Goal: Check status

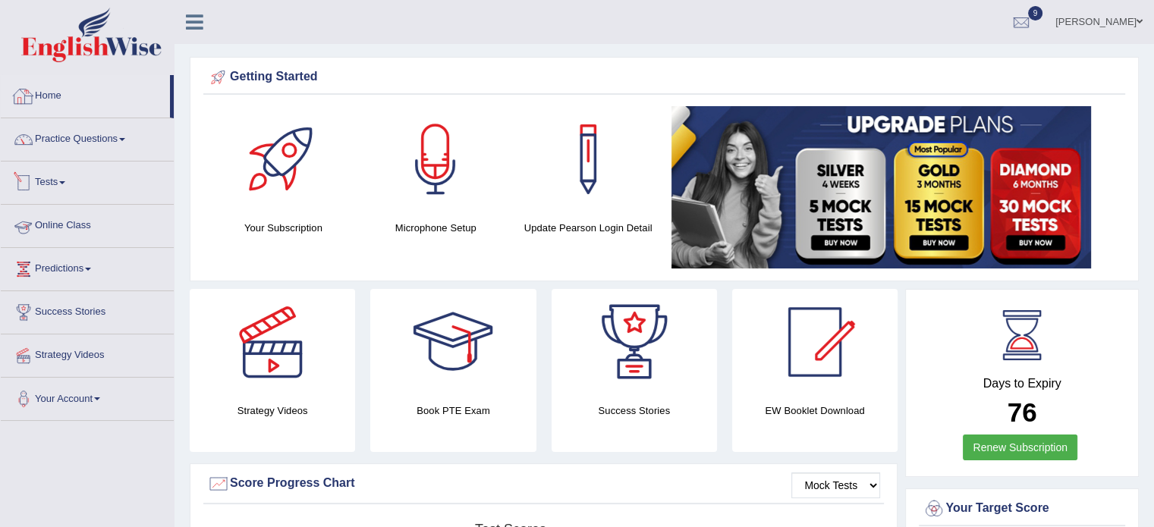
click at [42, 96] on link "Home" at bounding box center [85, 94] width 169 height 38
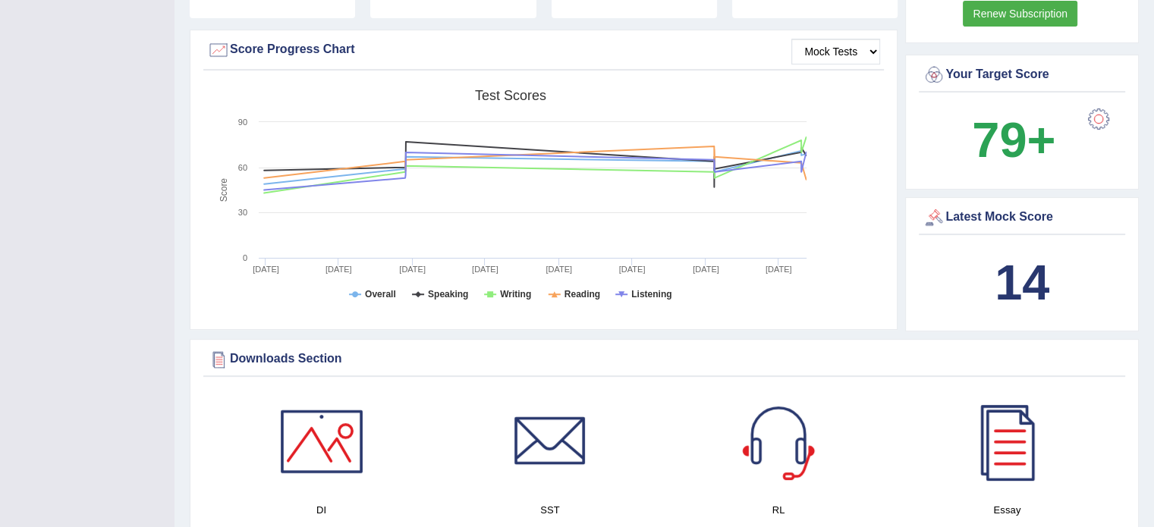
scroll to position [440, 0]
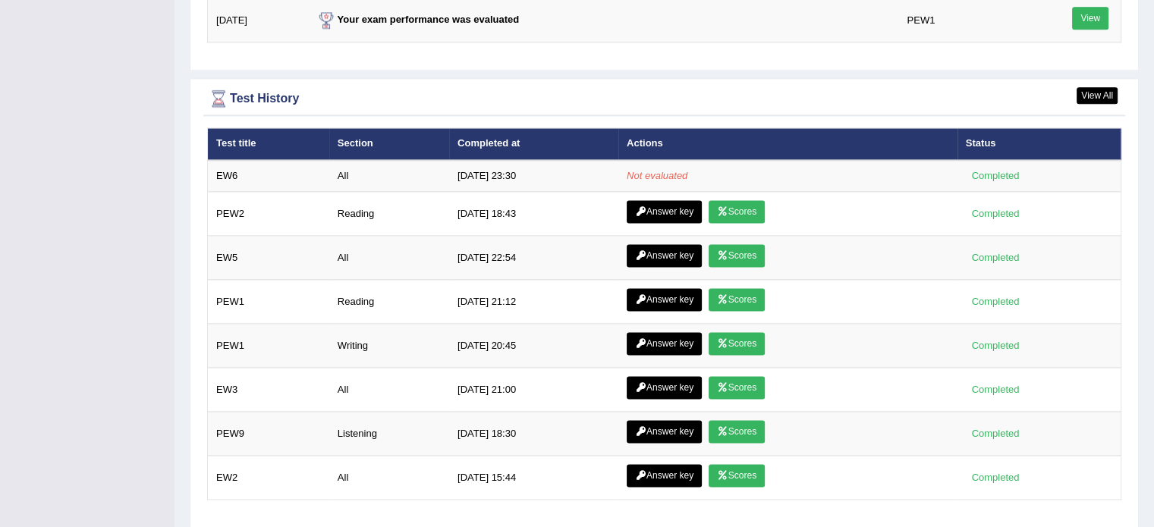
scroll to position [2080, 0]
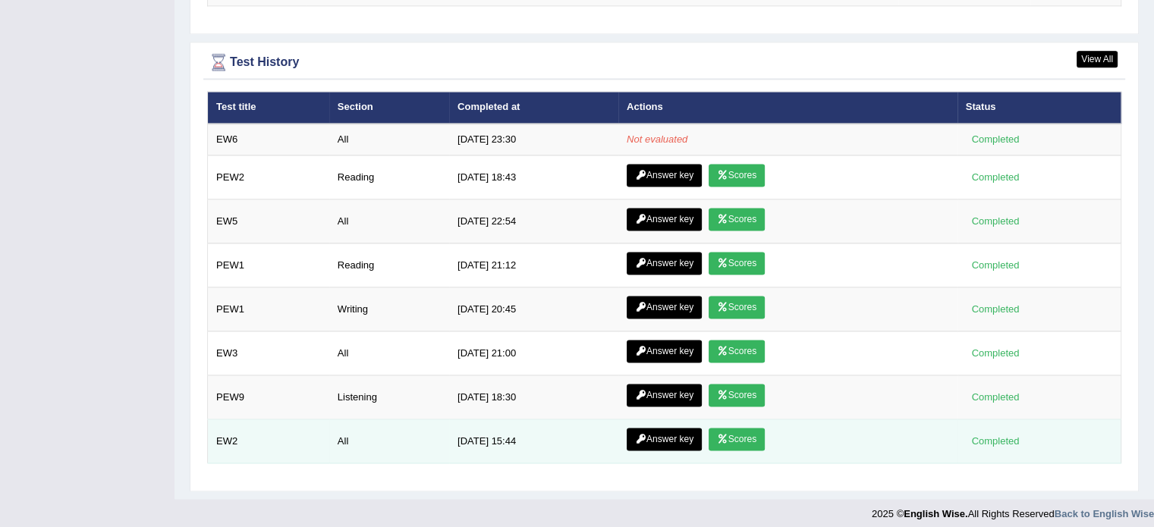
click at [742, 433] on link "Scores" at bounding box center [737, 439] width 56 height 23
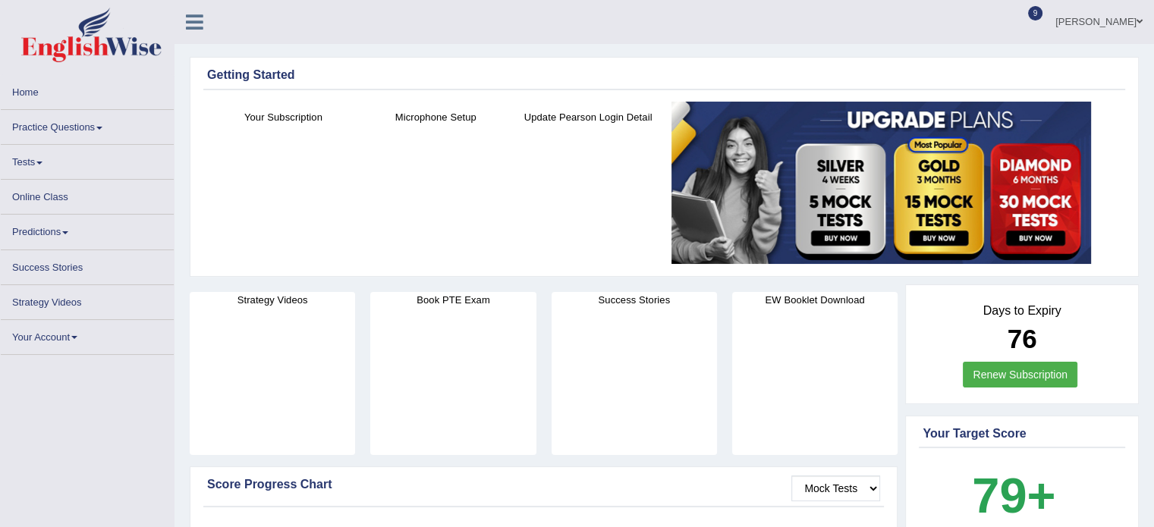
scroll to position [2080, 0]
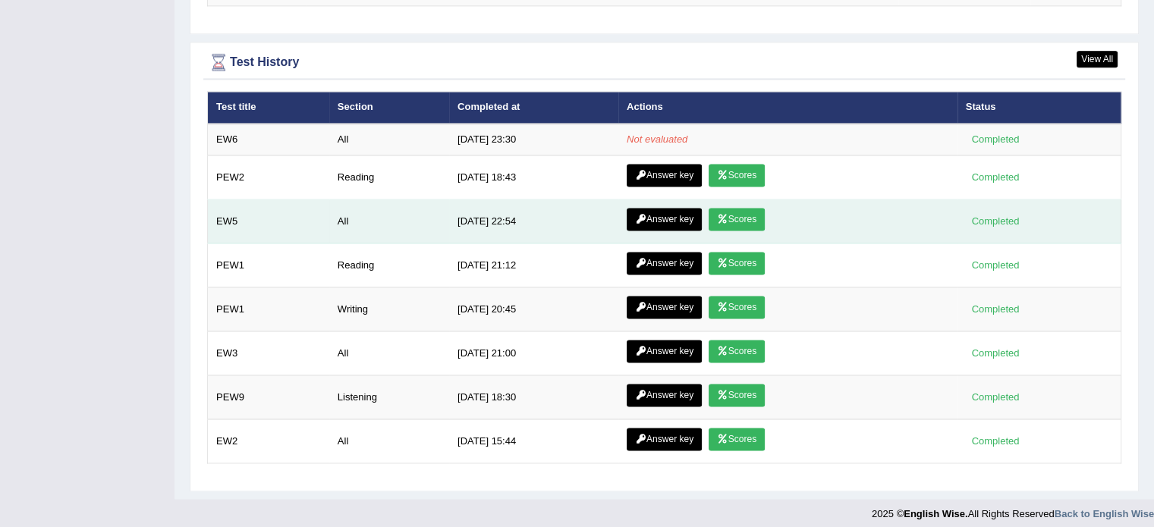
click at [746, 215] on link "Scores" at bounding box center [737, 219] width 56 height 23
